Goal: Task Accomplishment & Management: Manage account settings

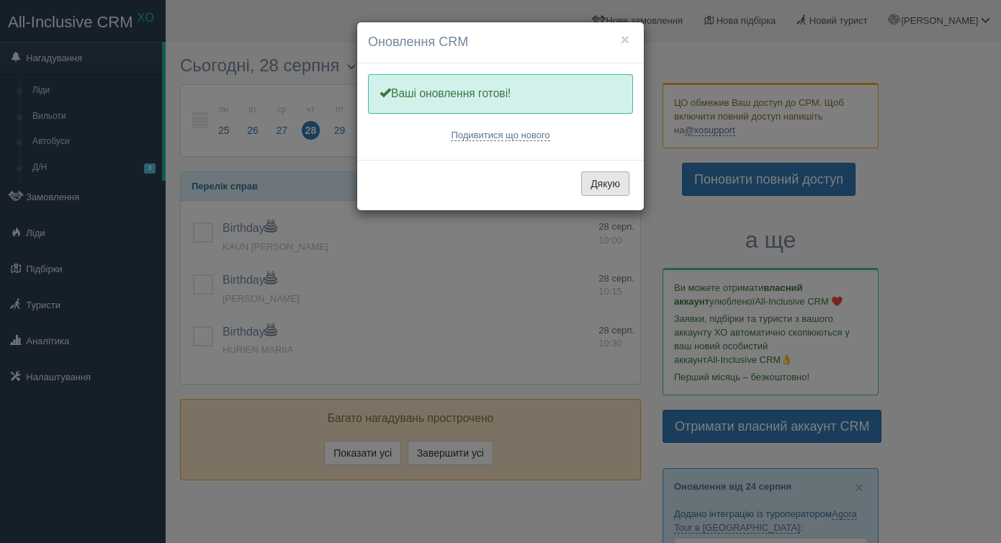
click at [601, 181] on button "Дякую" at bounding box center [605, 183] width 48 height 24
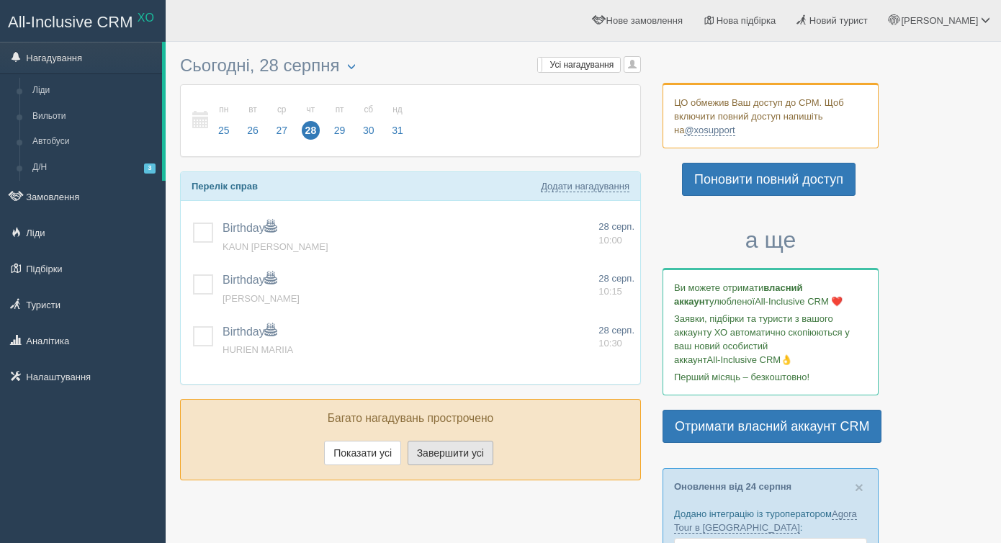
click at [423, 450] on button "Завершити усі" at bounding box center [451, 453] width 86 height 24
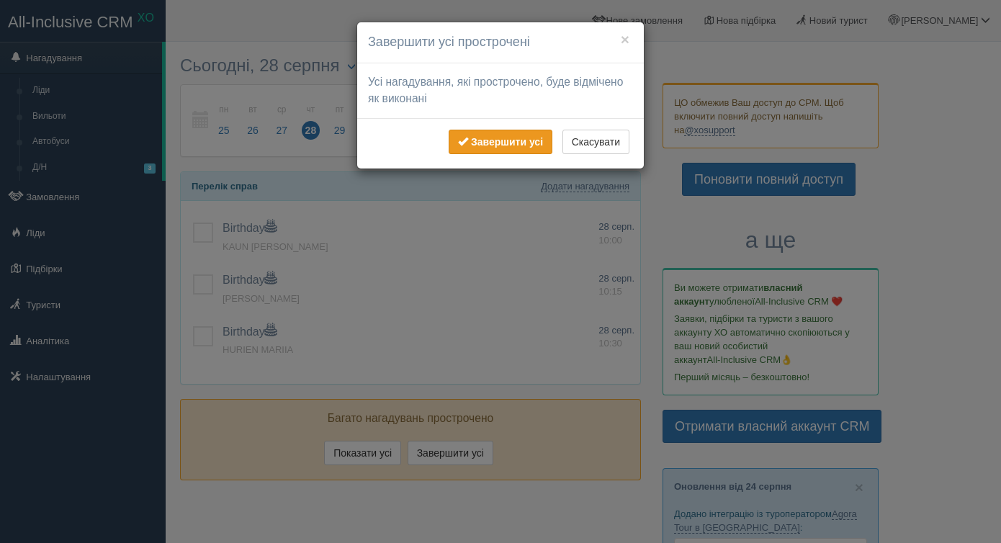
click at [513, 145] on b "Завершити усі" at bounding box center [507, 142] width 72 height 12
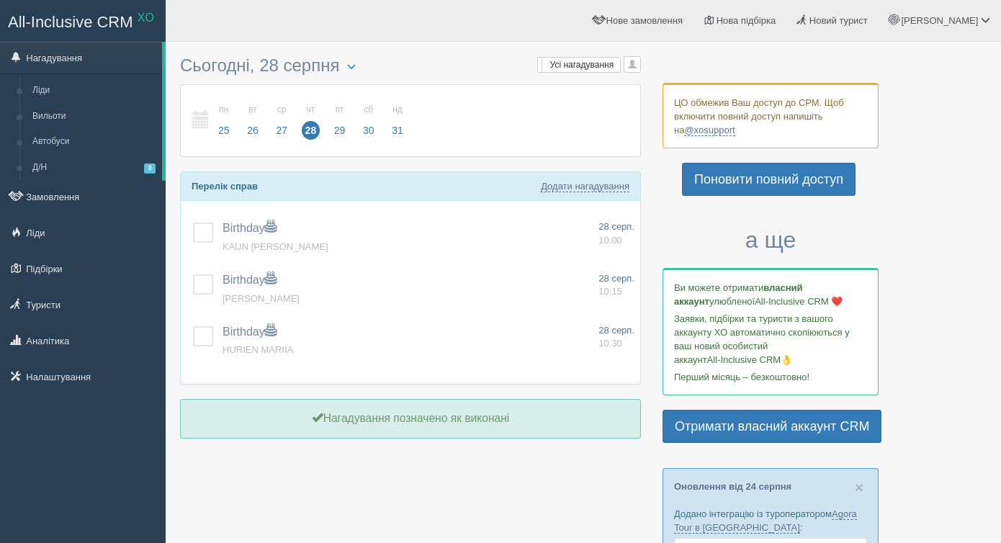
click at [68, 205] on link "Замовлення" at bounding box center [83, 197] width 166 height 32
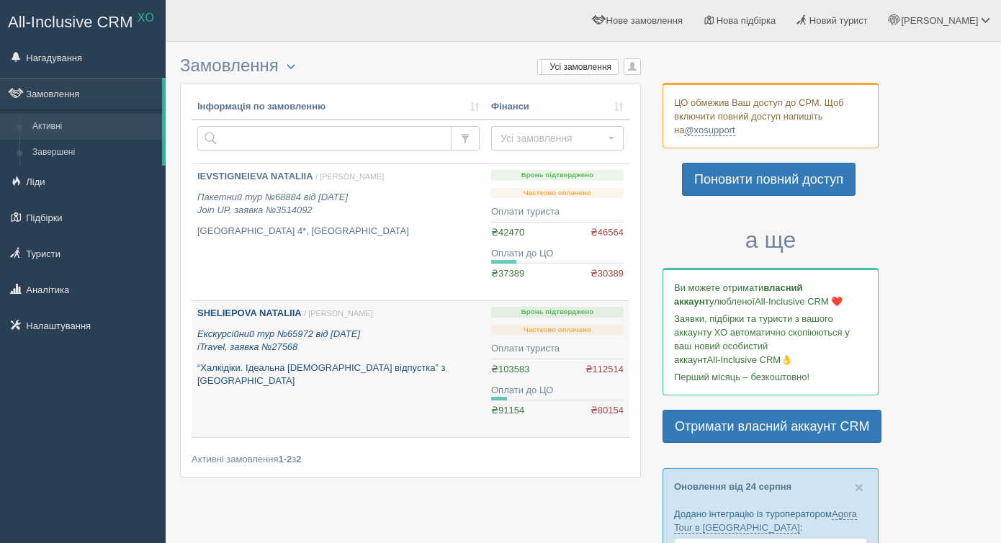
click at [431, 391] on link "SHELIEPOVA NATALIIA / Вікторія В. Екскурсійний тур №65972 від 23.12.2024 iTrave…" at bounding box center [339, 369] width 294 height 136
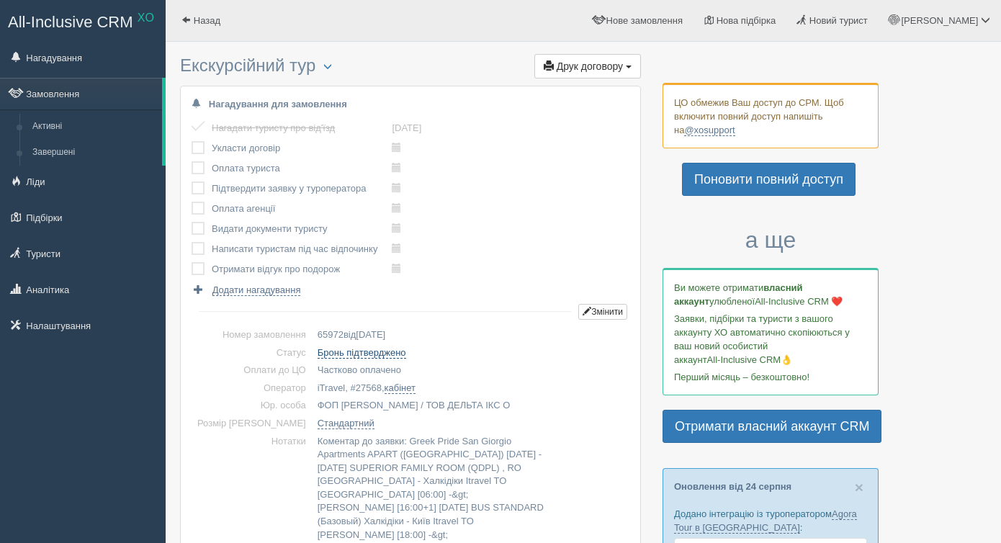
click at [353, 354] on link "Бронь підтверджено" at bounding box center [362, 353] width 89 height 12
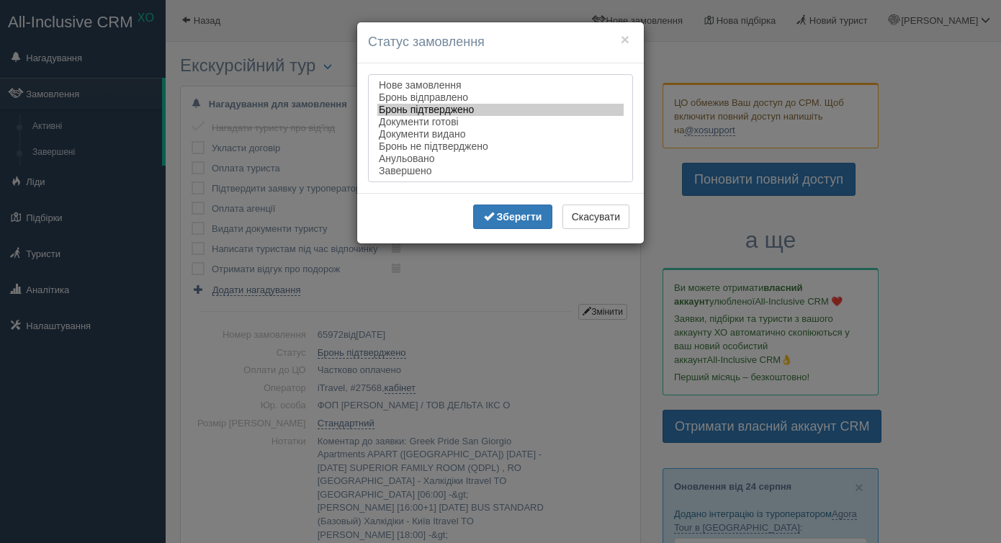
select select "completed"
click at [451, 177] on option "Завершено" at bounding box center [500, 171] width 246 height 12
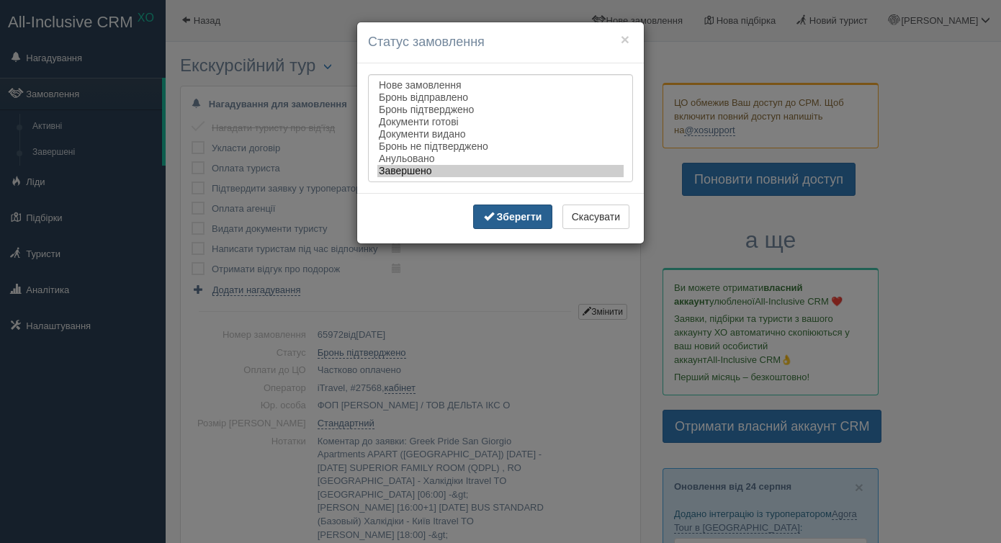
click at [506, 216] on b "Зберегти" at bounding box center [519, 217] width 45 height 12
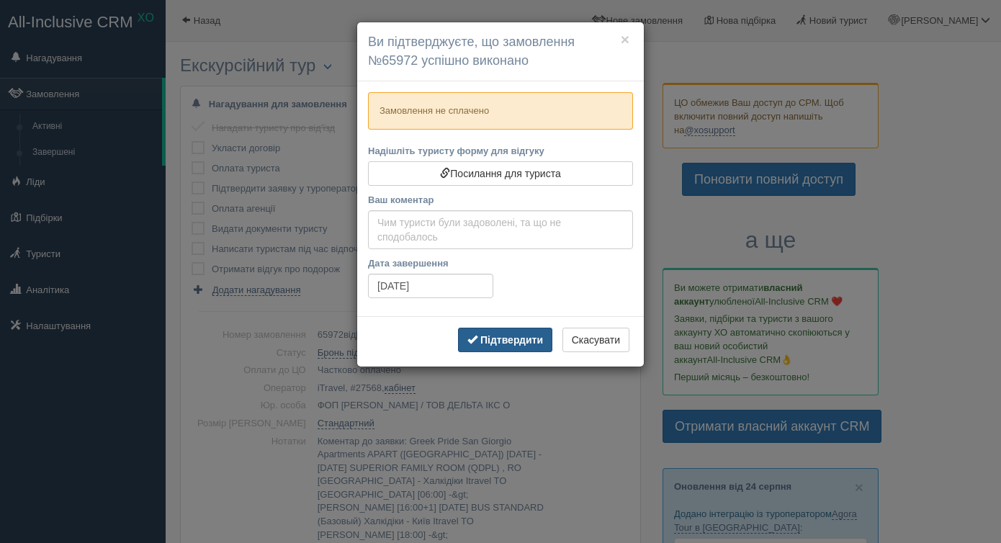
click at [496, 342] on b "Підтвердити" at bounding box center [511, 340] width 63 height 12
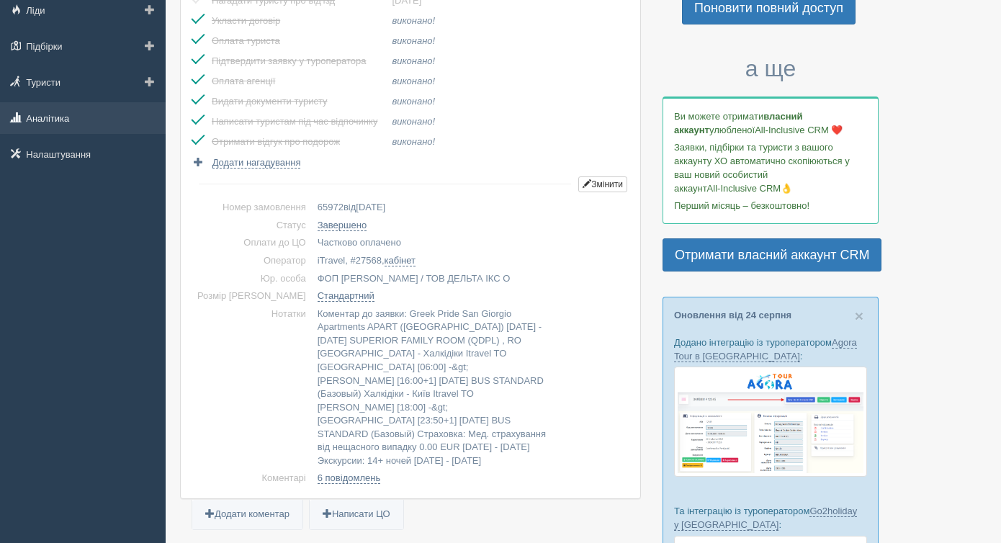
scroll to position [12, 0]
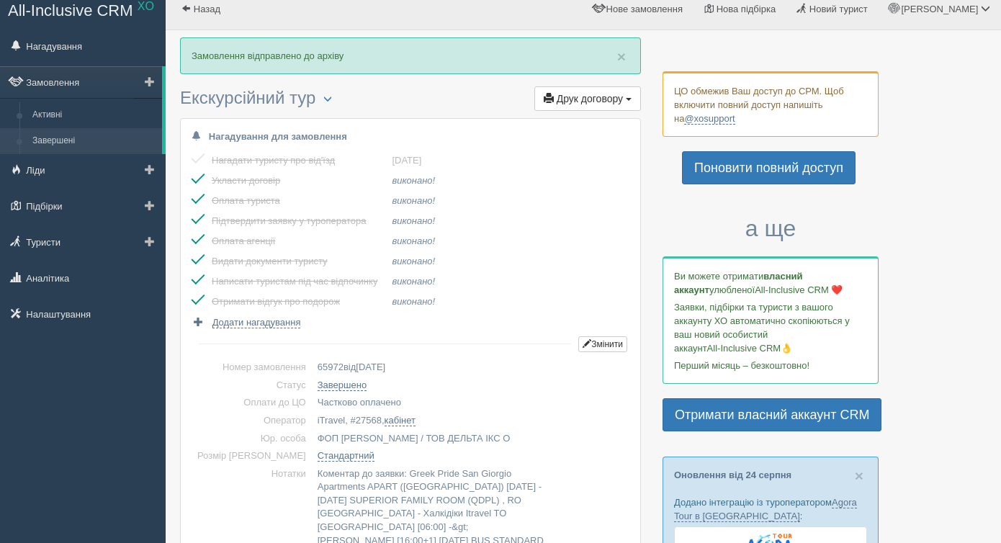
click at [78, 130] on link "Завершені" at bounding box center [94, 141] width 136 height 26
click at [78, 120] on link "Активні" at bounding box center [94, 115] width 136 height 26
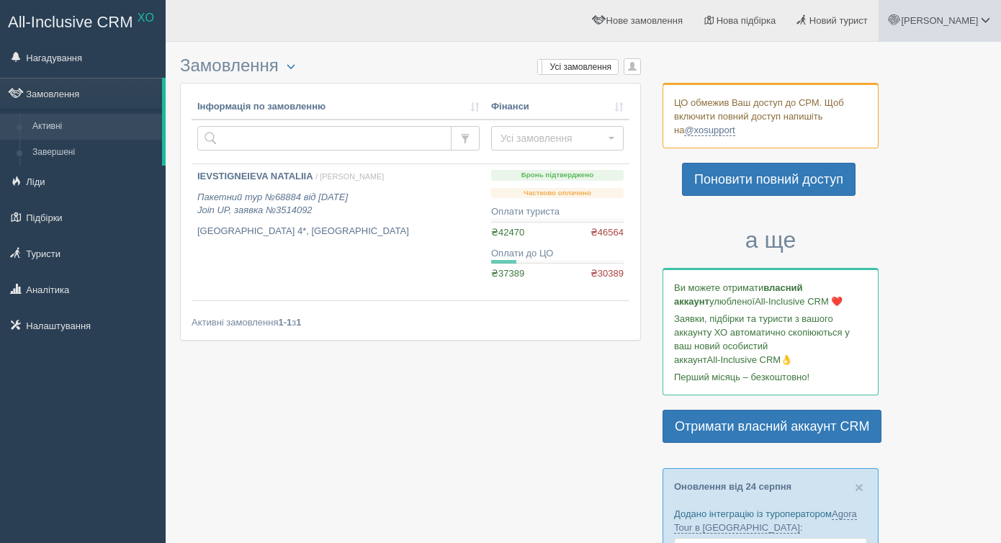
click at [964, 16] on span "[PERSON_NAME]" at bounding box center [939, 20] width 77 height 11
click at [894, 197] on link "Вихід" at bounding box center [921, 186] width 157 height 31
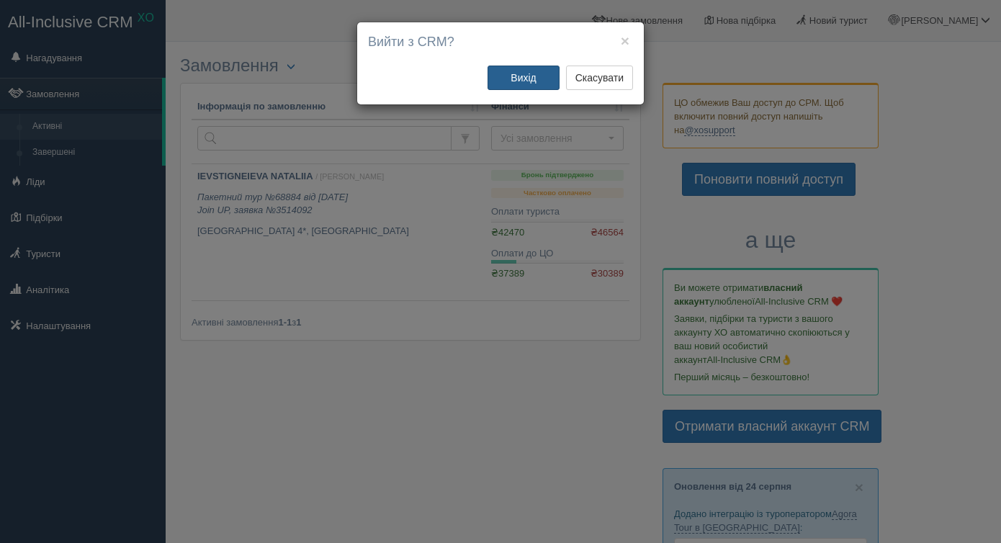
click at [529, 74] on button "Вихід" at bounding box center [524, 78] width 72 height 24
